Goal: Find specific page/section: Find specific page/section

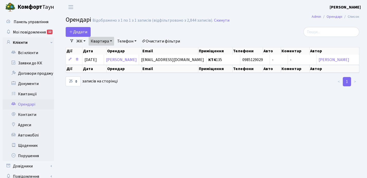
select select "25"
click at [28, 93] on link "Квитанції" at bounding box center [29, 94] width 52 height 10
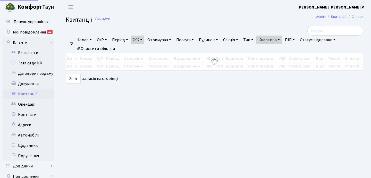
select select "25"
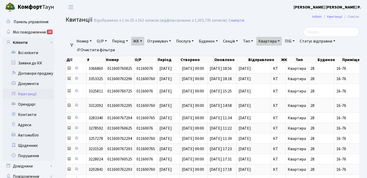
click at [282, 40] on link "Квартира" at bounding box center [269, 41] width 26 height 9
click at [281, 50] on input "16-76" at bounding box center [272, 51] width 30 height 10
type input "1"
type input "56"
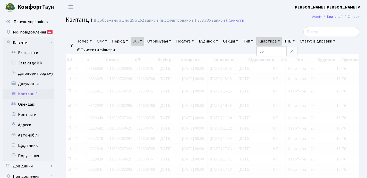
click at [144, 41] on link "ЖК" at bounding box center [137, 41] width 13 height 9
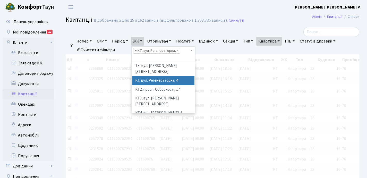
click at [137, 51] on span "×" at bounding box center [136, 50] width 2 height 5
select select
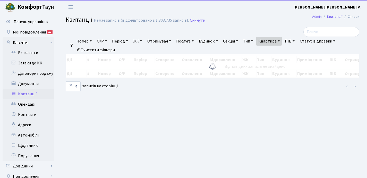
click at [144, 40] on link "ЖК" at bounding box center [137, 41] width 13 height 9
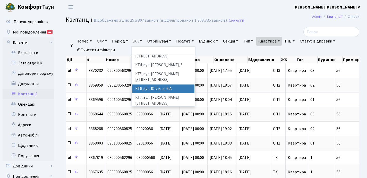
scroll to position [41, 0]
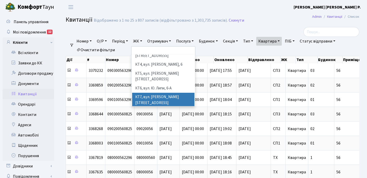
click at [152, 93] on li "КТ7, вул. [PERSON_NAME][STREET_ADDRESS]" at bounding box center [163, 100] width 62 height 15
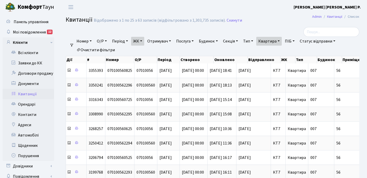
click at [282, 39] on link "Квартира" at bounding box center [269, 41] width 26 height 9
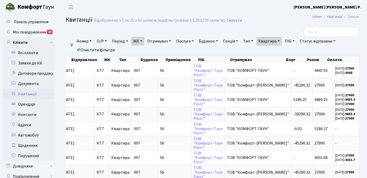
click at [282, 39] on link "Квартира" at bounding box center [269, 41] width 26 height 9
click at [281, 51] on input "56" at bounding box center [272, 51] width 30 height 10
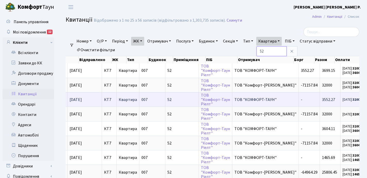
scroll to position [0, 177]
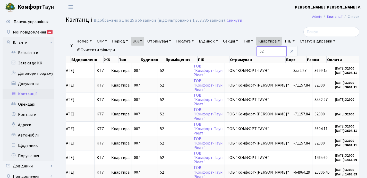
type input "5"
type input "74"
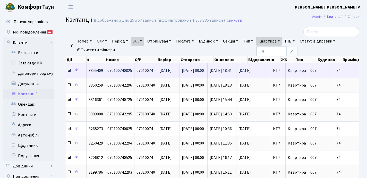
click at [69, 72] on icon at bounding box center [69, 70] width 4 height 4
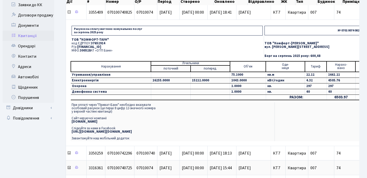
scroll to position [52, 0]
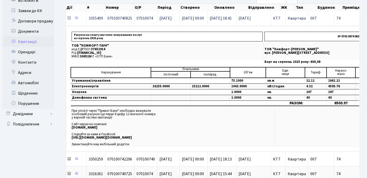
click at [69, 18] on icon at bounding box center [69, 18] width 4 height 4
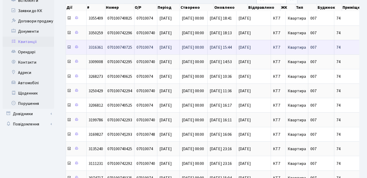
click at [69, 48] on icon at bounding box center [69, 47] width 4 height 4
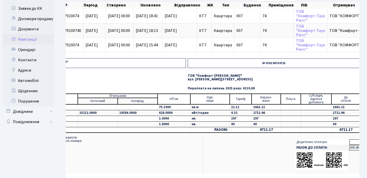
scroll to position [0, 0]
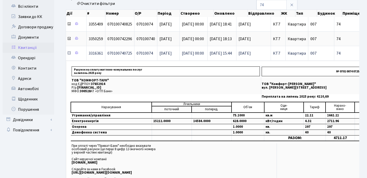
click at [69, 54] on icon at bounding box center [69, 53] width 4 height 4
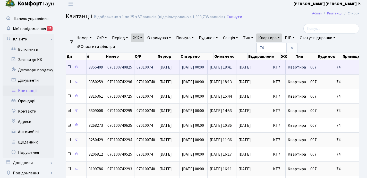
click at [69, 67] on icon at bounding box center [69, 67] width 4 height 4
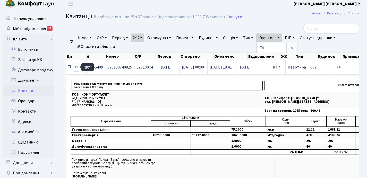
click at [77, 67] on icon at bounding box center [77, 67] width 4 height 4
